Goal: Task Accomplishment & Management: Manage account settings

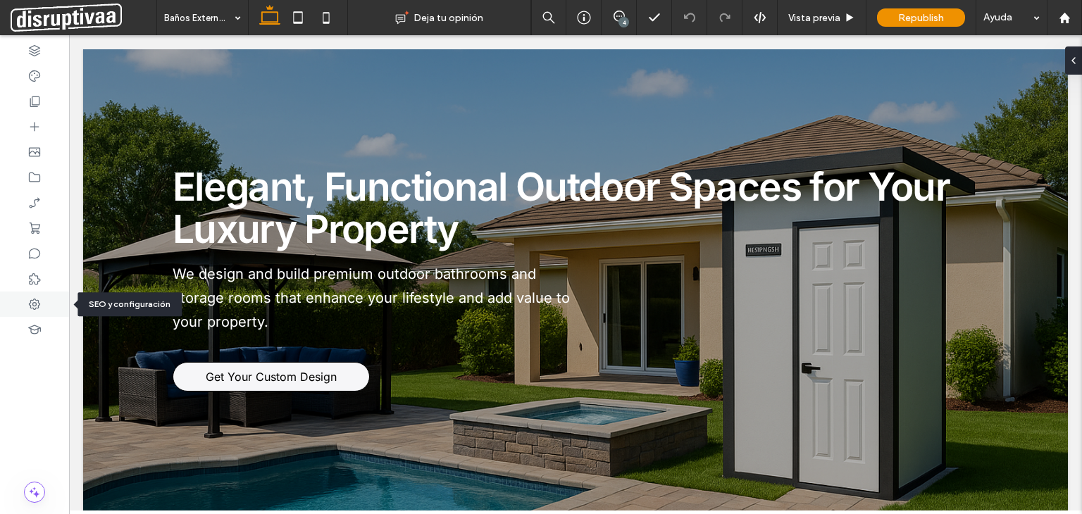
click at [37, 302] on icon at bounding box center [34, 304] width 14 height 14
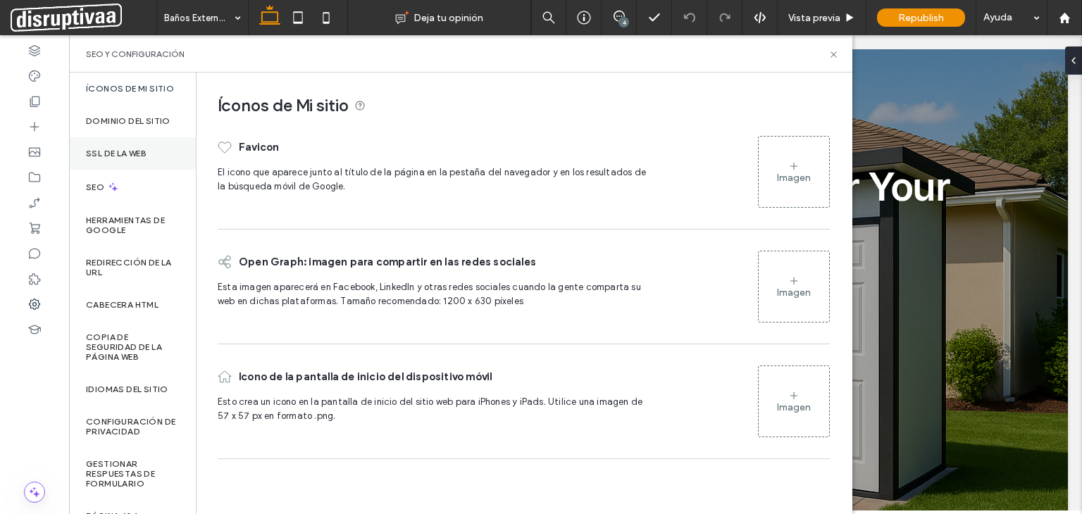
click at [119, 159] on label "SSL de la web" at bounding box center [116, 154] width 61 height 10
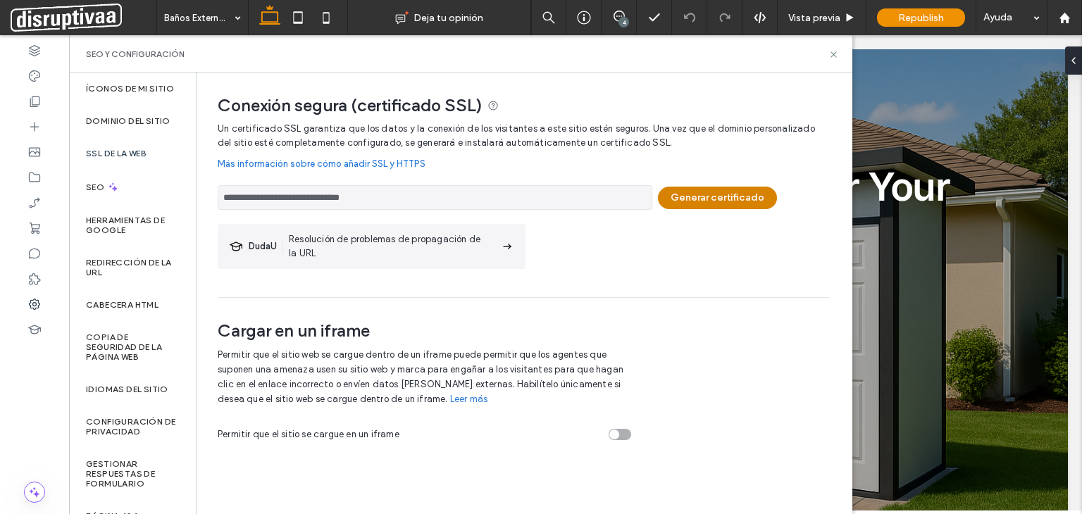
click at [704, 198] on button "Generar certificado" at bounding box center [717, 198] width 119 height 23
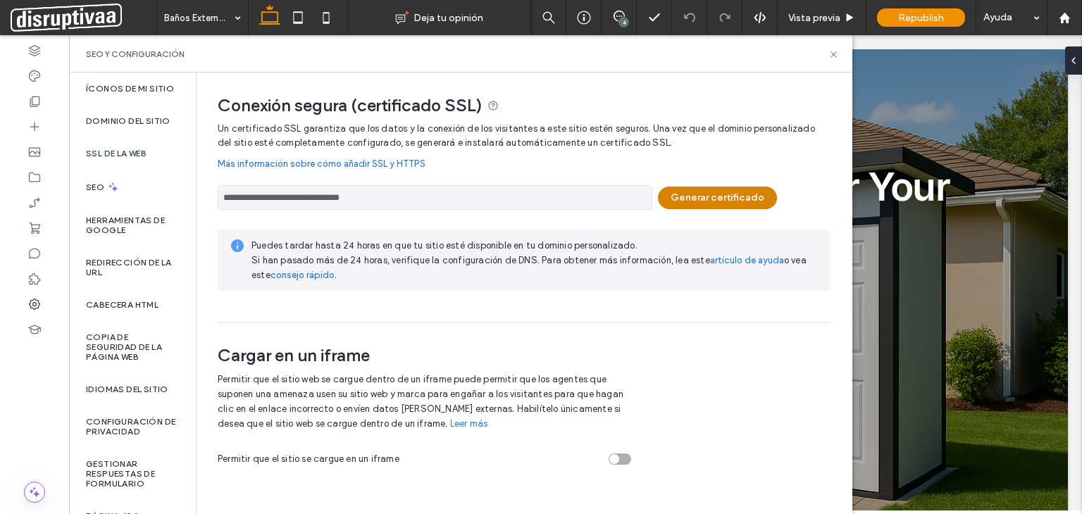
click at [720, 195] on button "Generar certificado" at bounding box center [717, 198] width 119 height 23
click at [701, 200] on button "Generar certificado" at bounding box center [717, 198] width 119 height 23
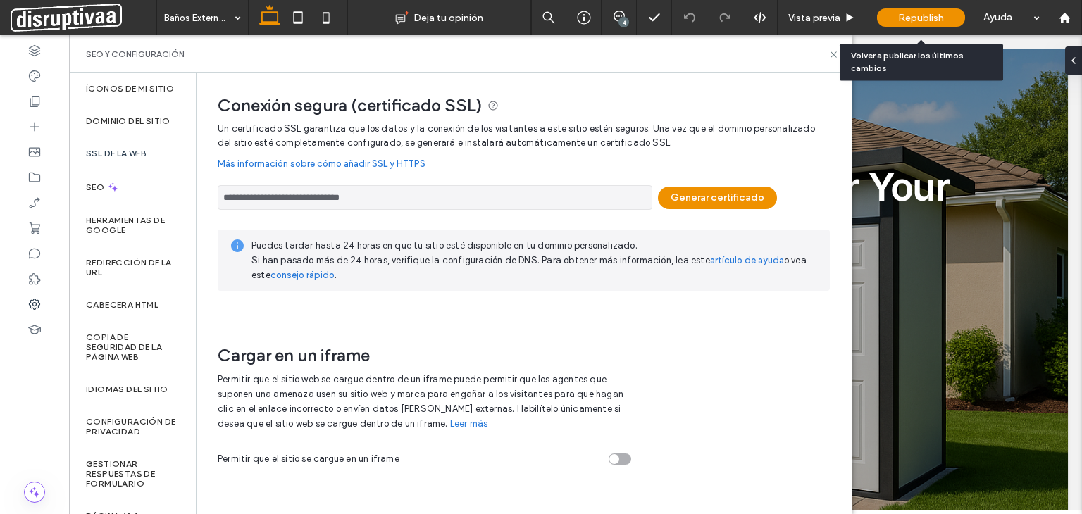
click at [920, 12] on span "Republish" at bounding box center [921, 18] width 46 height 12
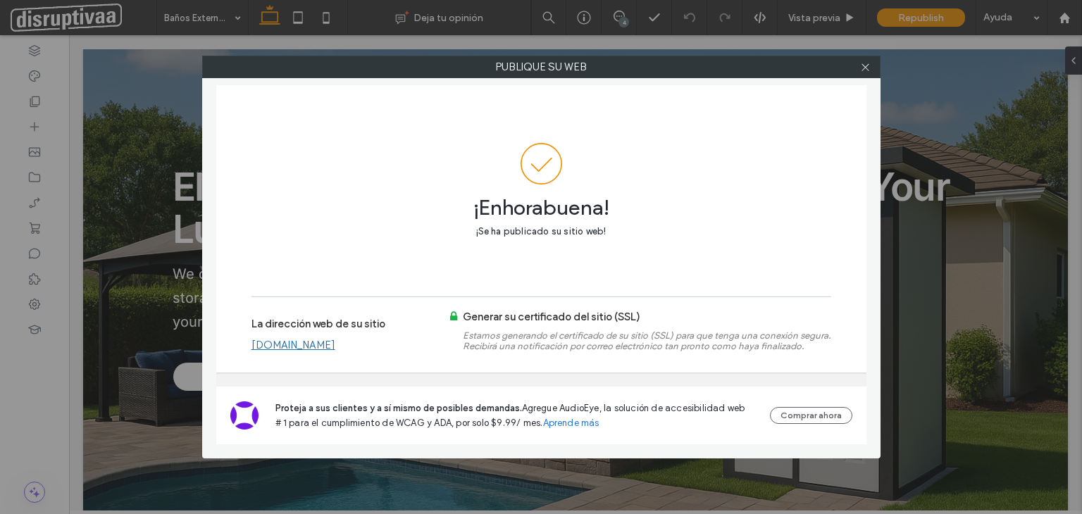
click at [335, 345] on link "[DOMAIN_NAME]" at bounding box center [294, 345] width 84 height 13
click at [863, 66] on icon at bounding box center [865, 67] width 11 height 11
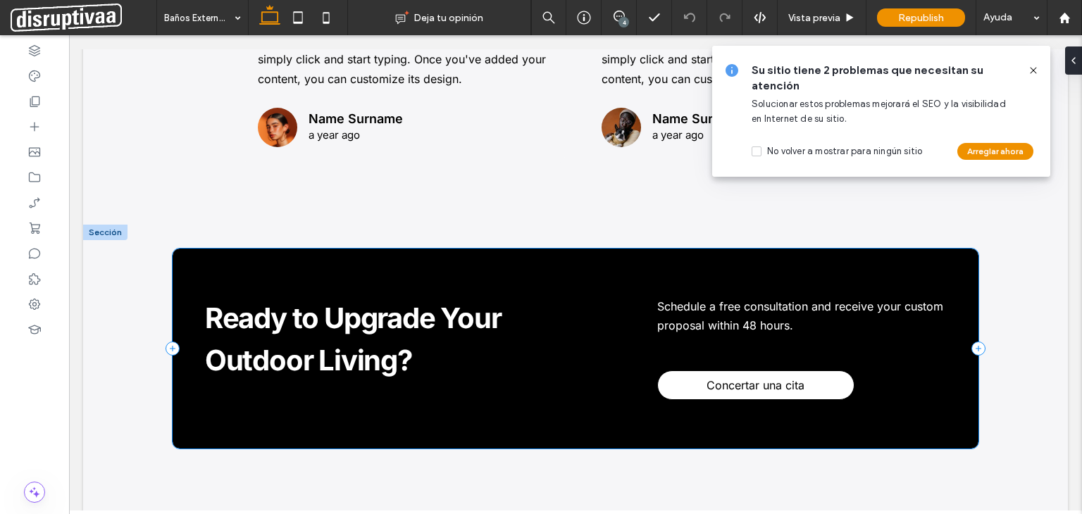
scroll to position [2380, 0]
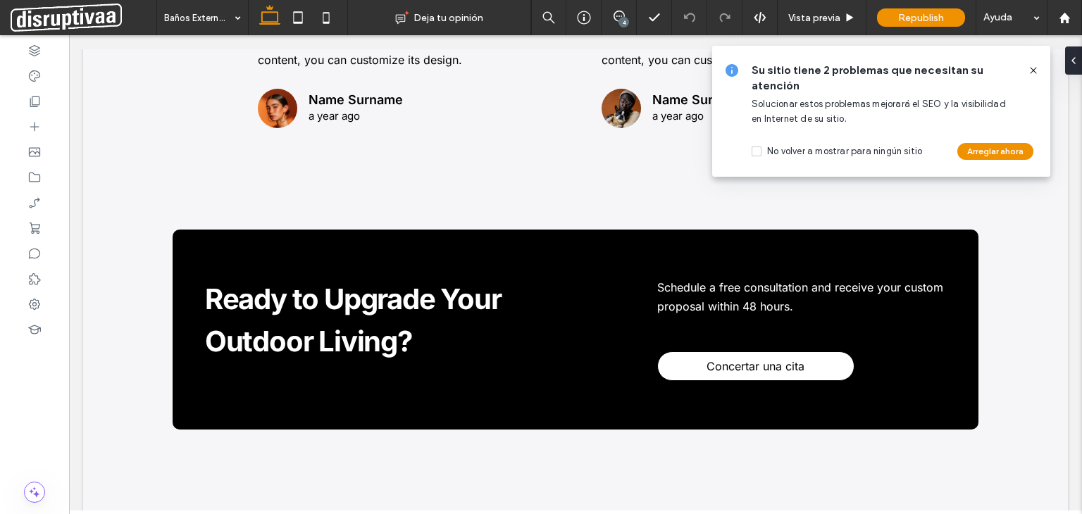
click at [1035, 68] on use at bounding box center [1033, 70] width 6 height 6
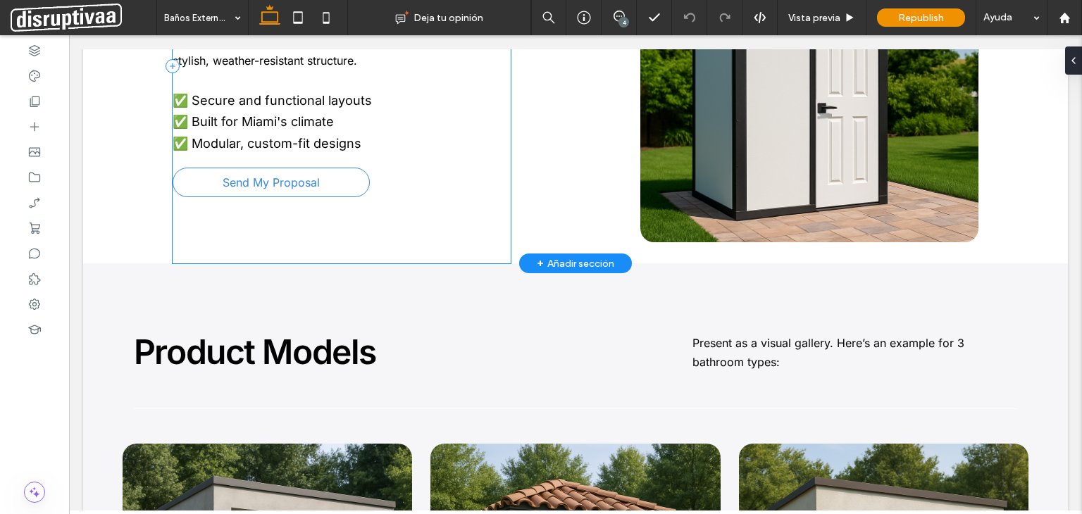
scroll to position [1112, 0]
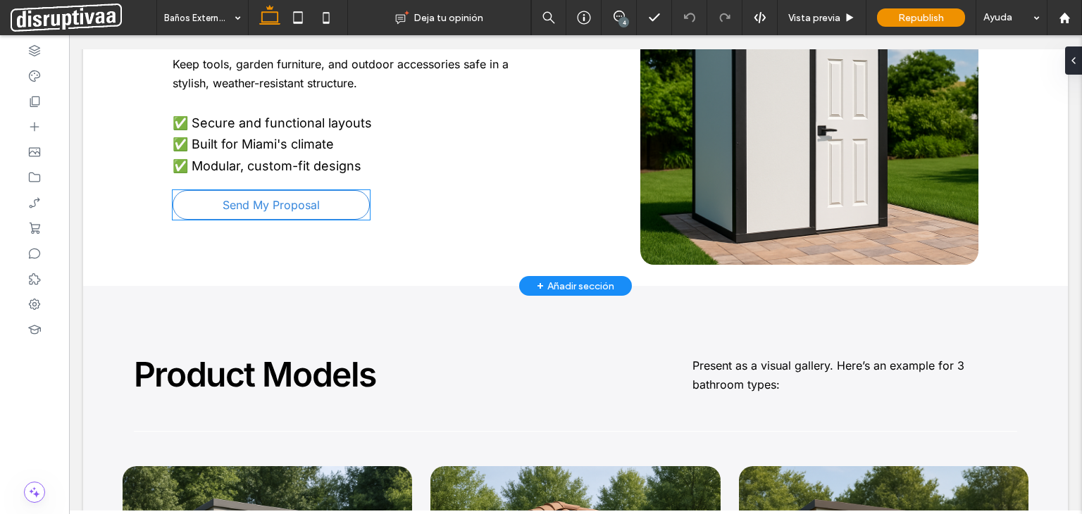
click at [280, 203] on span "Send My Proposal" at bounding box center [271, 205] width 97 height 28
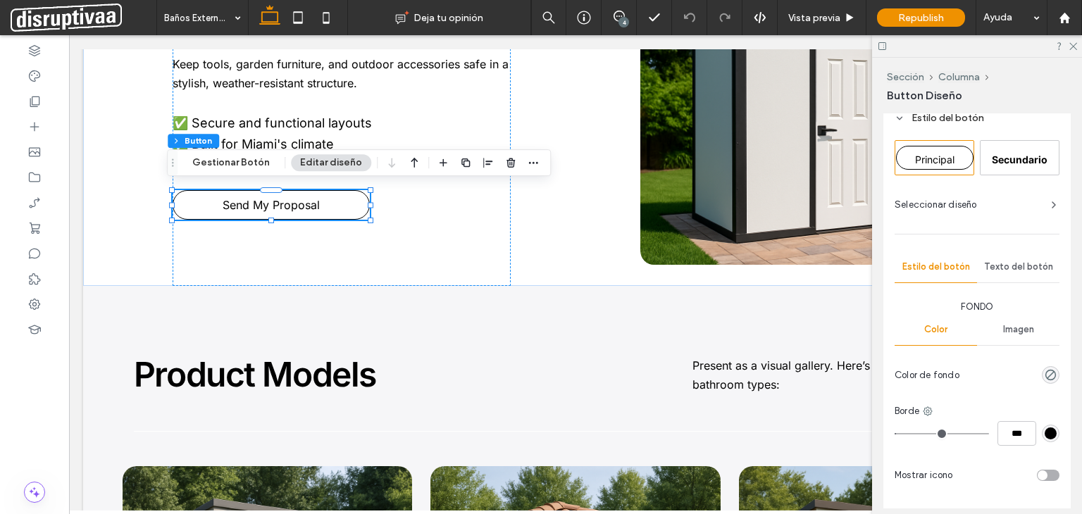
scroll to position [282, 0]
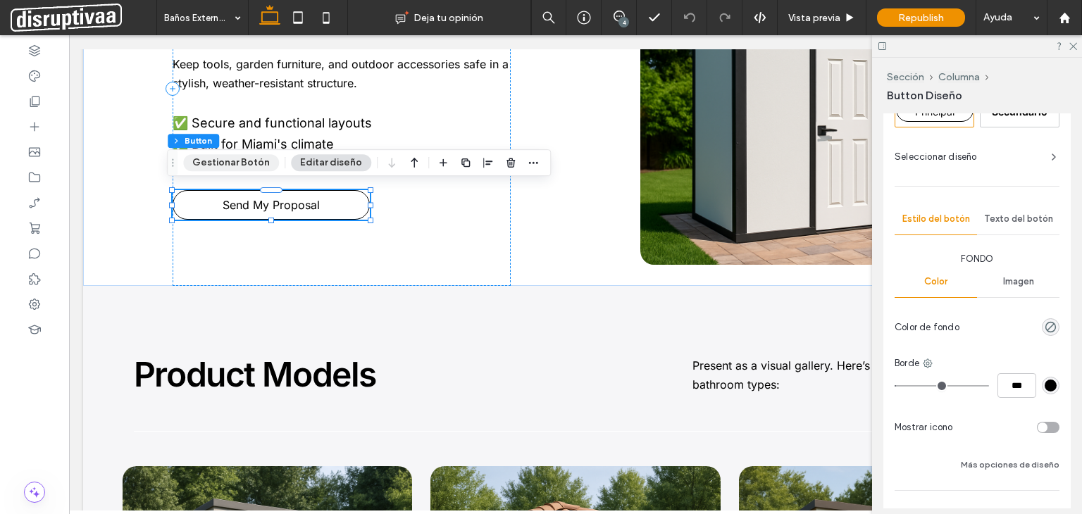
click at [241, 162] on button "Gestionar Botón" at bounding box center [231, 162] width 96 height 17
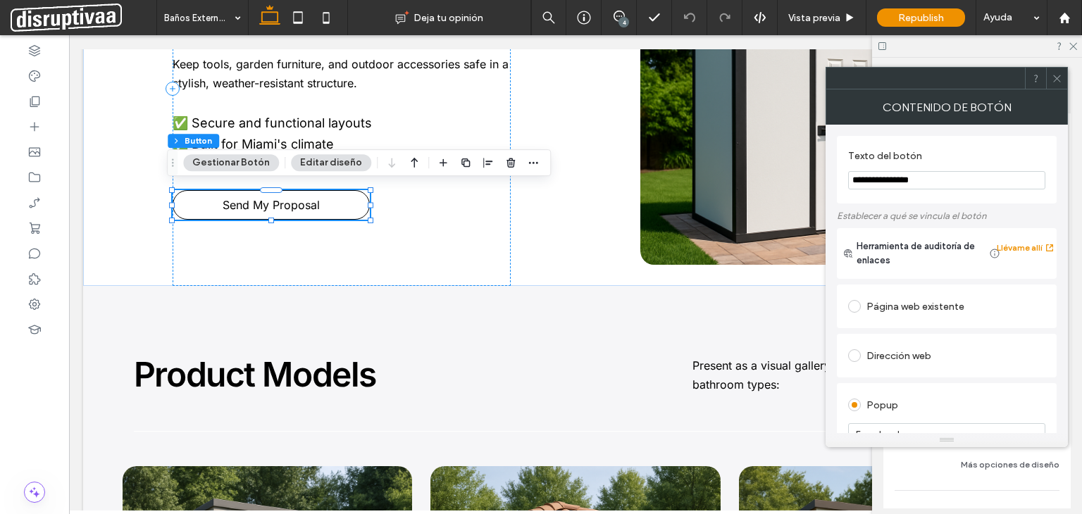
click at [917, 190] on section "**********" at bounding box center [946, 170] width 197 height 54
click at [916, 187] on input "**********" at bounding box center [946, 180] width 197 height 18
click at [1057, 80] on icon at bounding box center [1057, 78] width 11 height 11
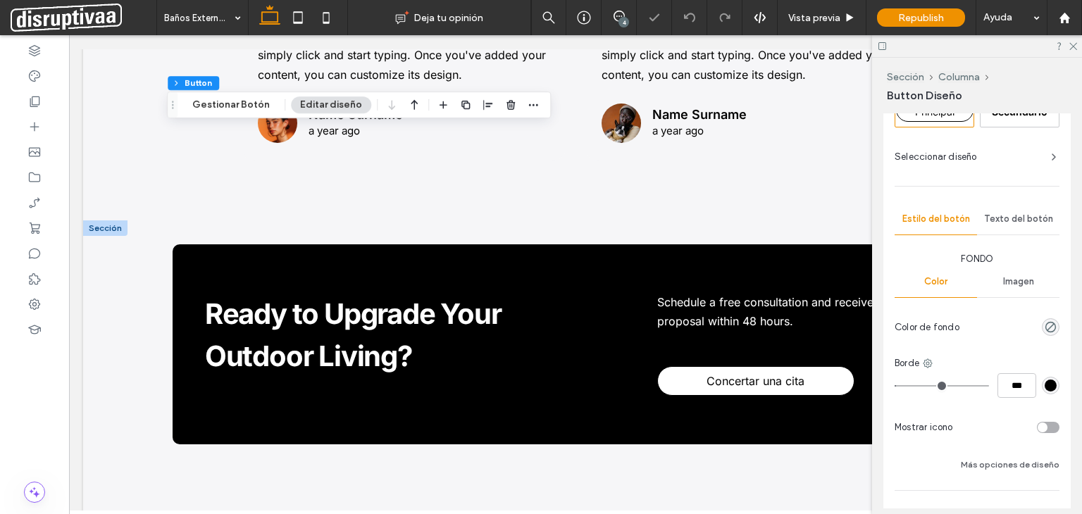
scroll to position [2390, 0]
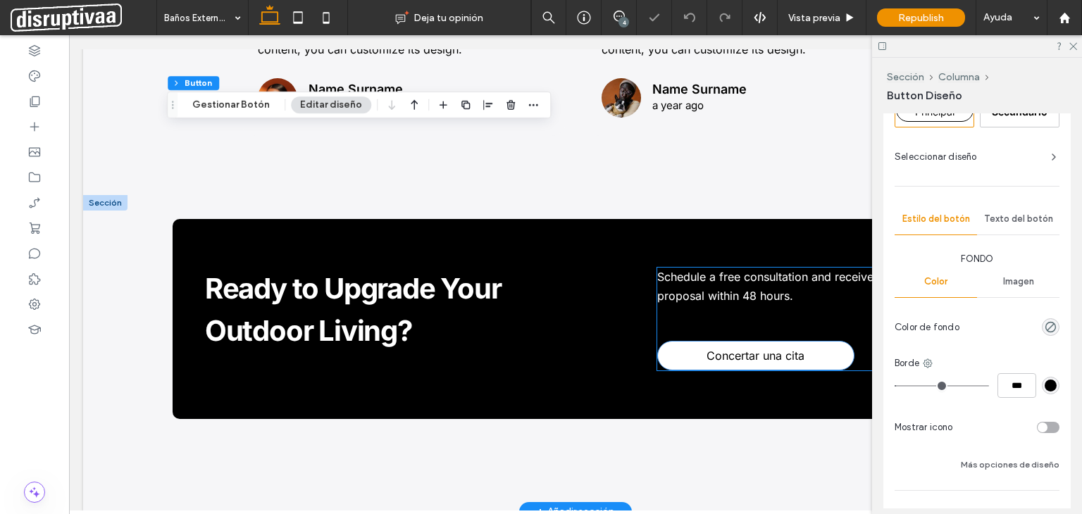
click at [755, 342] on span "Concertar una cita" at bounding box center [756, 356] width 98 height 28
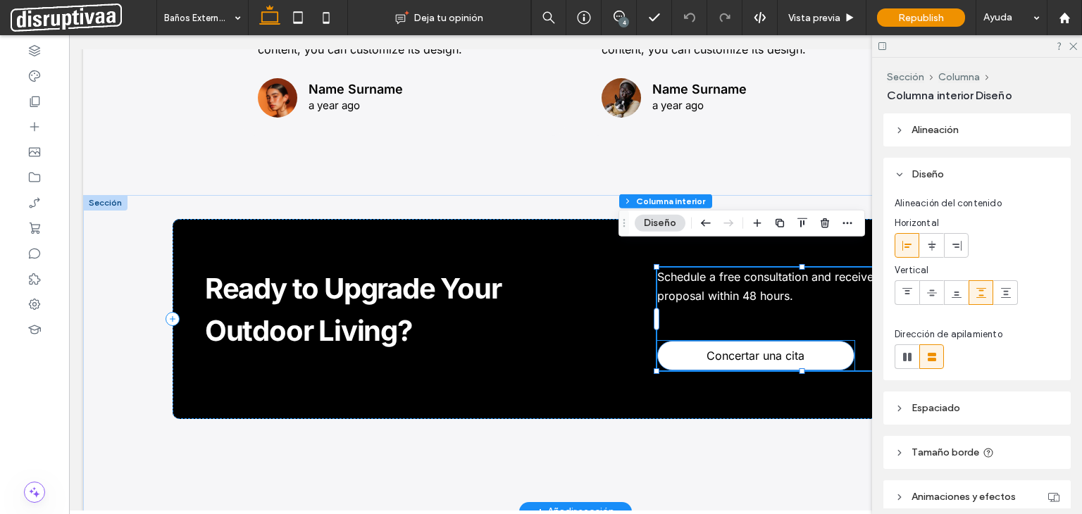
click at [763, 343] on span "Concertar una cita" at bounding box center [756, 356] width 98 height 28
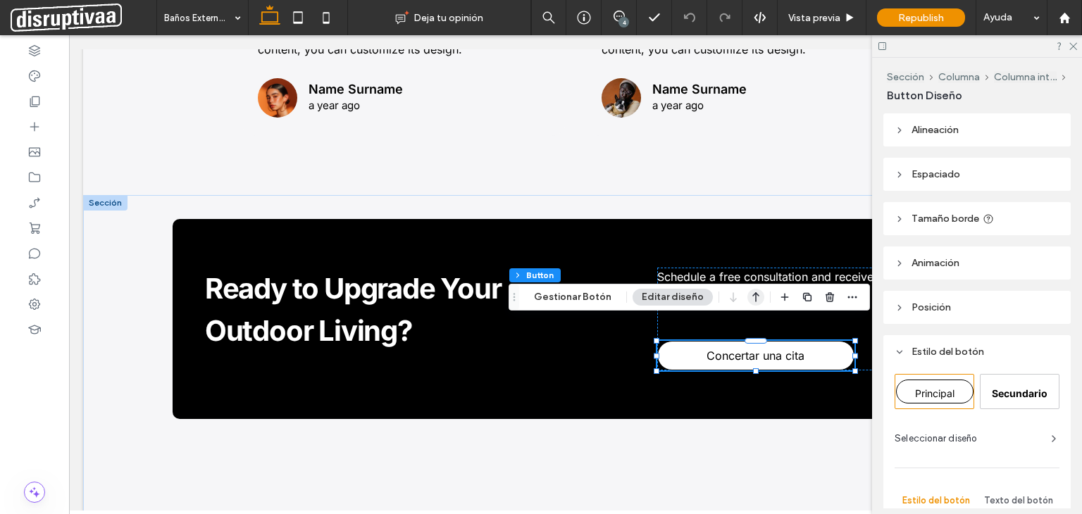
drag, startPoint x: 594, startPoint y: 294, endPoint x: 745, endPoint y: 294, distance: 150.8
click at [594, 294] on button "Gestionar Botón" at bounding box center [573, 297] width 96 height 17
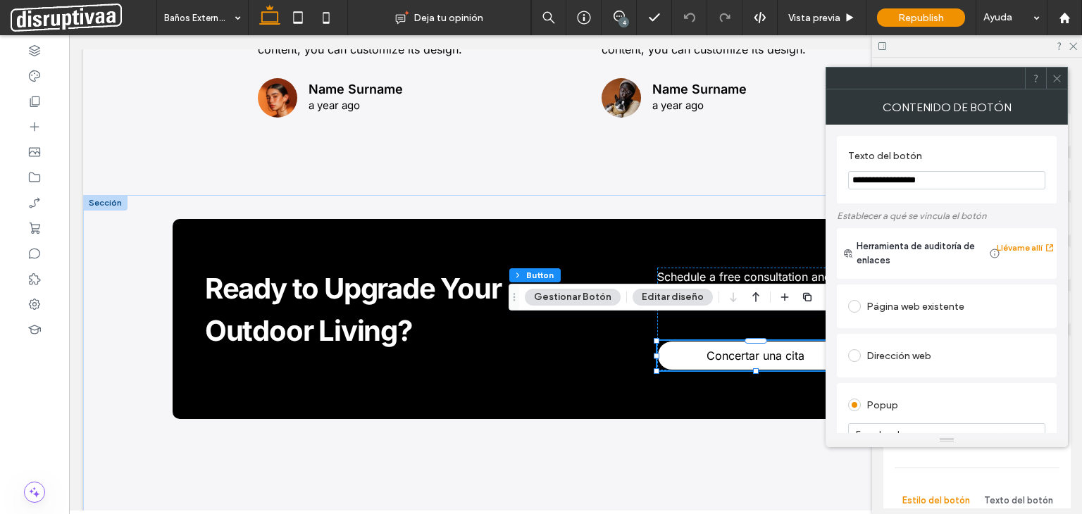
click at [914, 179] on input "**********" at bounding box center [946, 180] width 197 height 18
paste input "Texto del botón"
type input "**********"
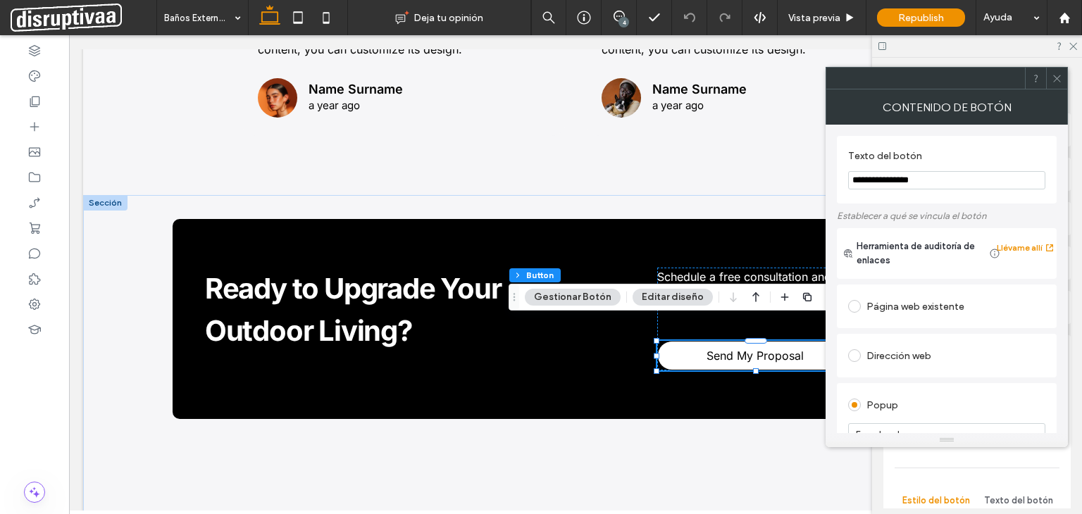
click at [945, 147] on section "**********" at bounding box center [946, 170] width 197 height 54
click at [1055, 77] on icon at bounding box center [1057, 78] width 11 height 11
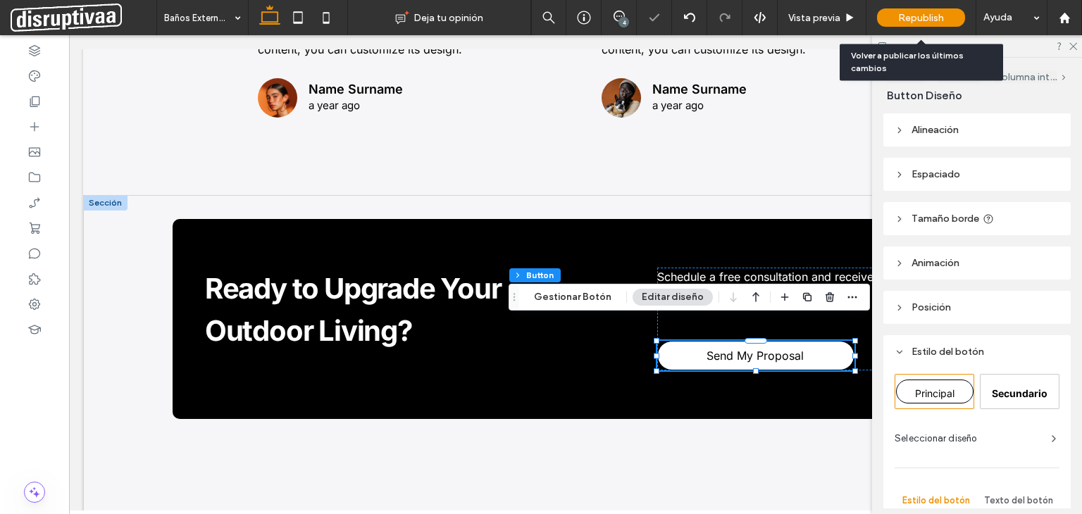
click at [906, 14] on span "Republish" at bounding box center [921, 18] width 46 height 12
